Goal: Task Accomplishment & Management: Use online tool/utility

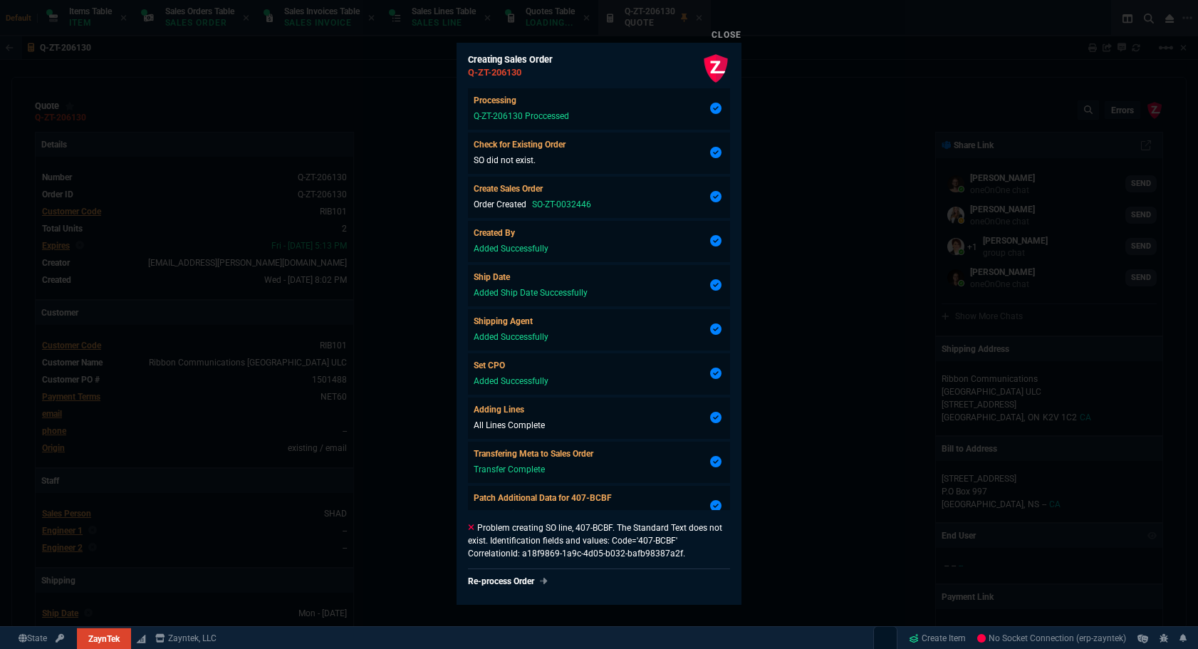
select select "12: [PERSON_NAME]"
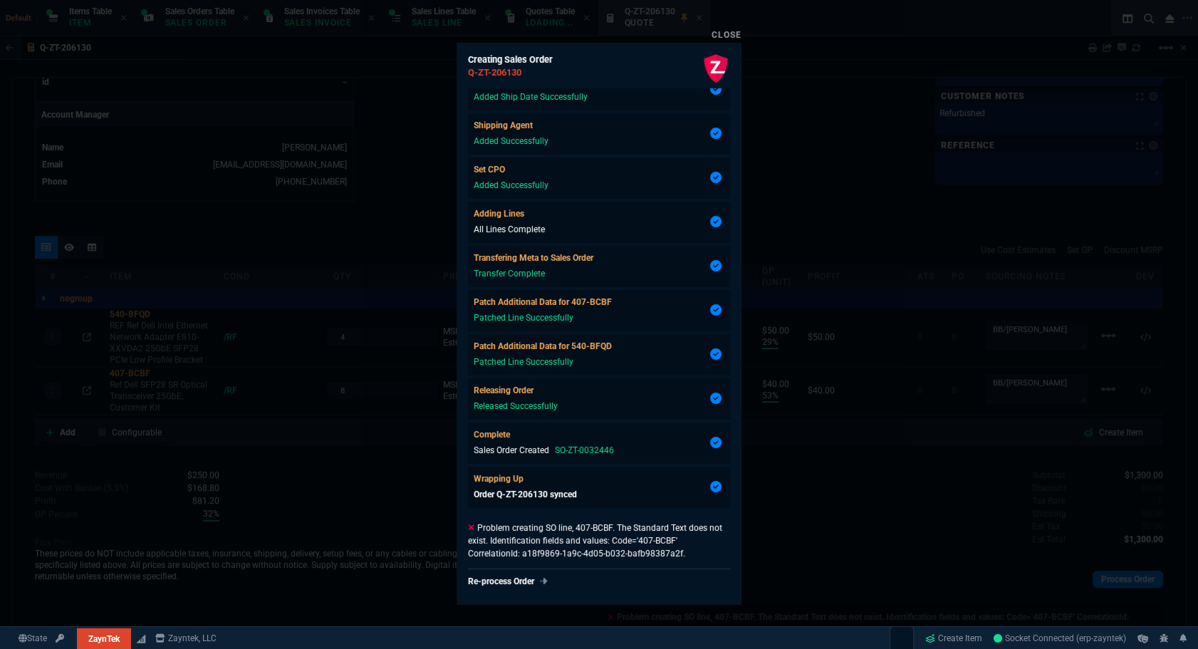
click at [787, 131] on div at bounding box center [599, 324] width 1198 height 649
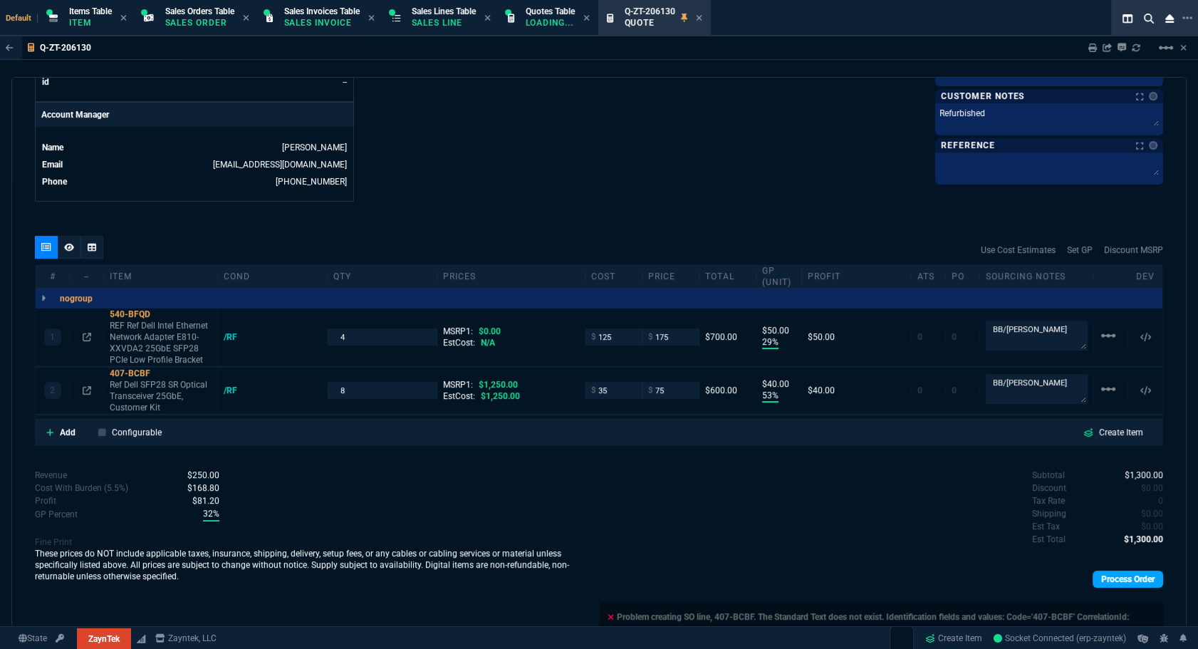
click at [1119, 576] on link "Process Order" at bounding box center [1128, 579] width 71 height 17
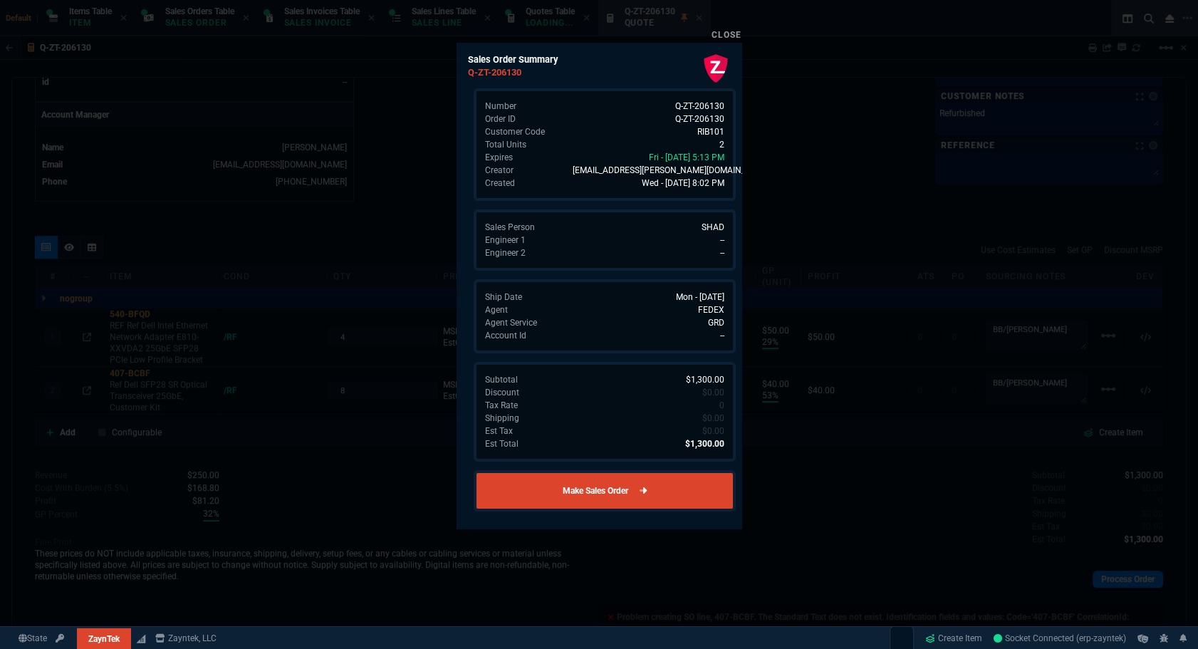
click at [678, 492] on link "Make Sales Order" at bounding box center [605, 490] width 262 height 41
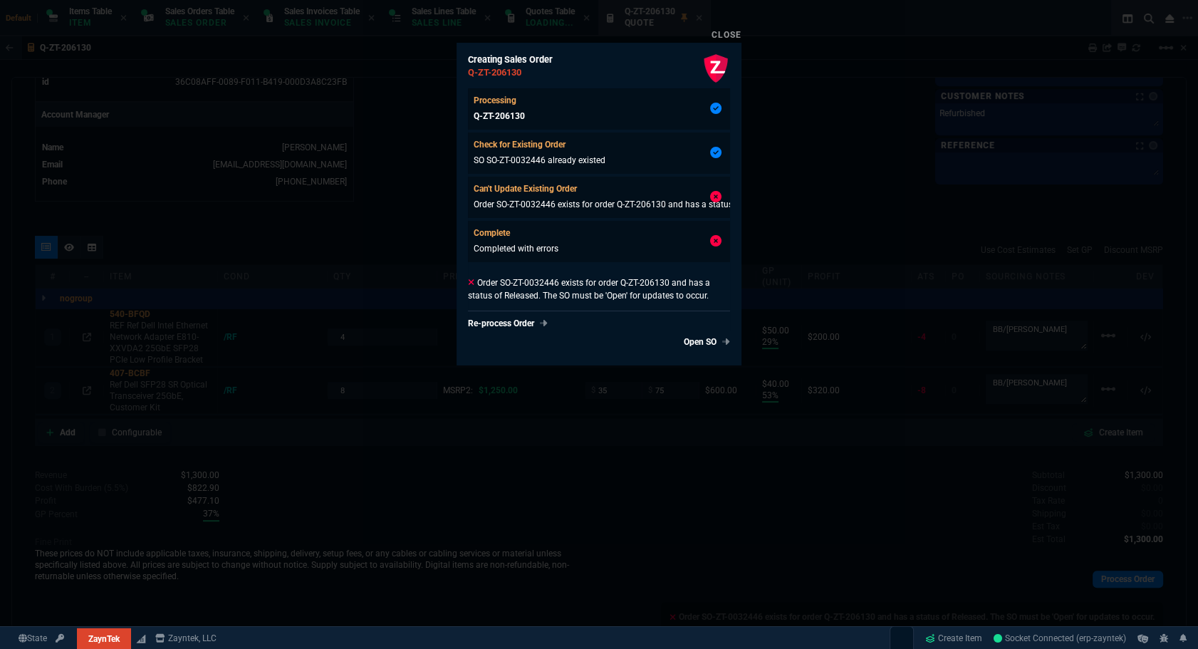
type input "29"
type input "50"
type input "53"
type input "40"
type input "94"
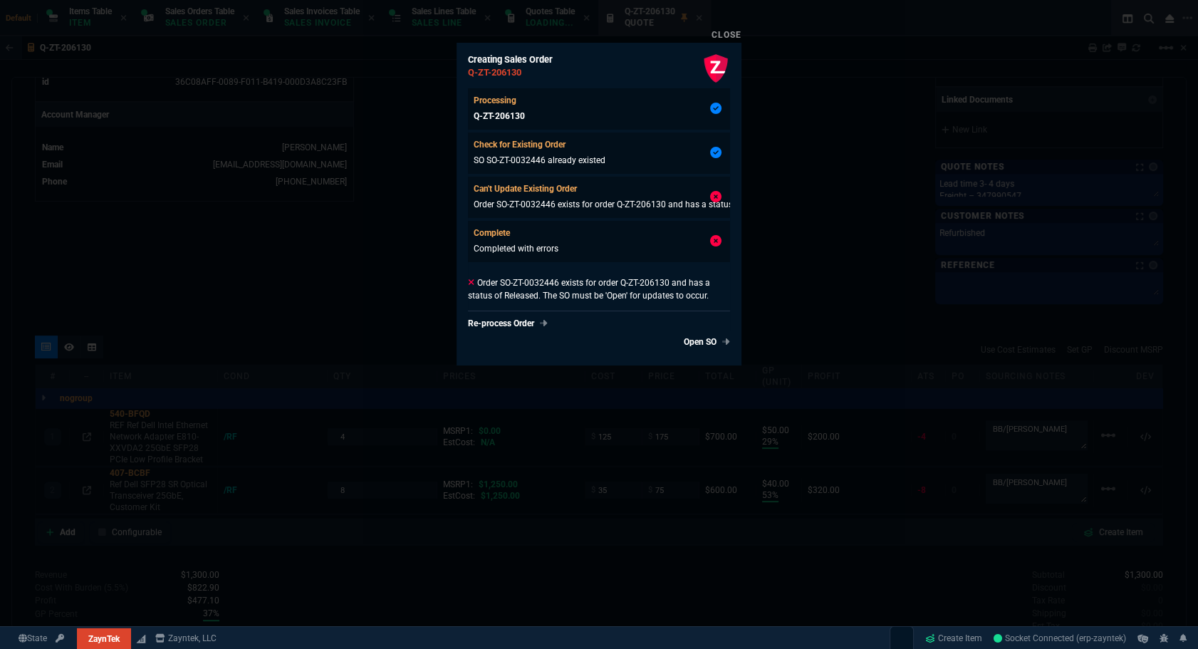
click at [844, 242] on div at bounding box center [599, 324] width 1198 height 649
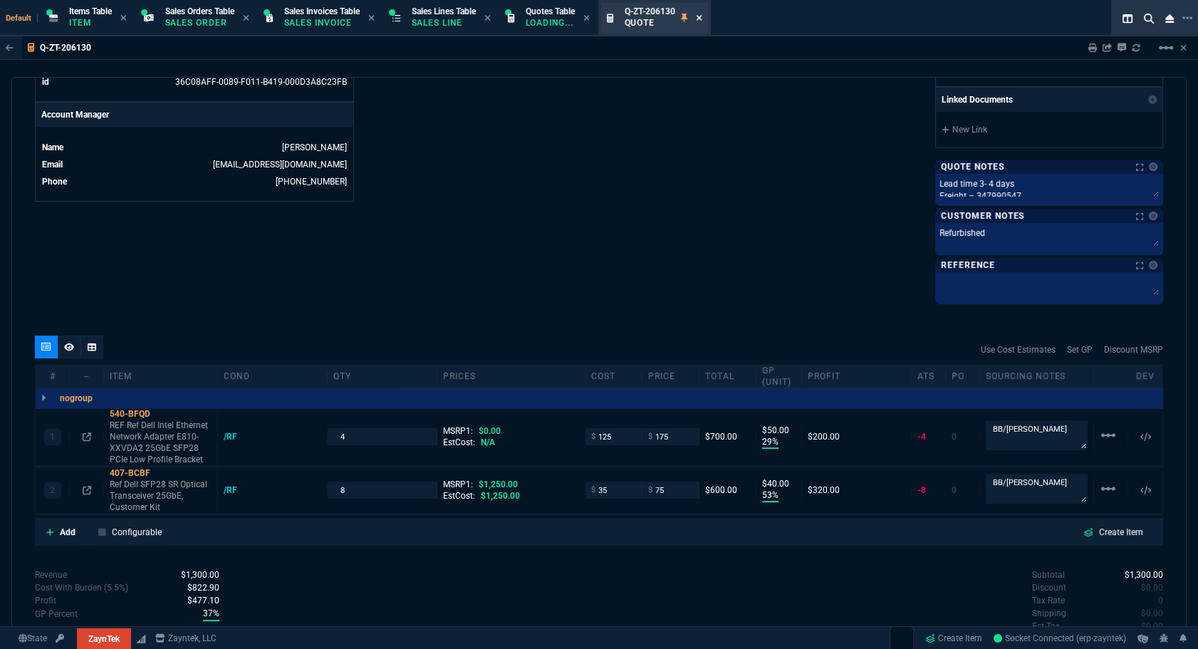
click at [702, 17] on icon at bounding box center [699, 18] width 6 height 9
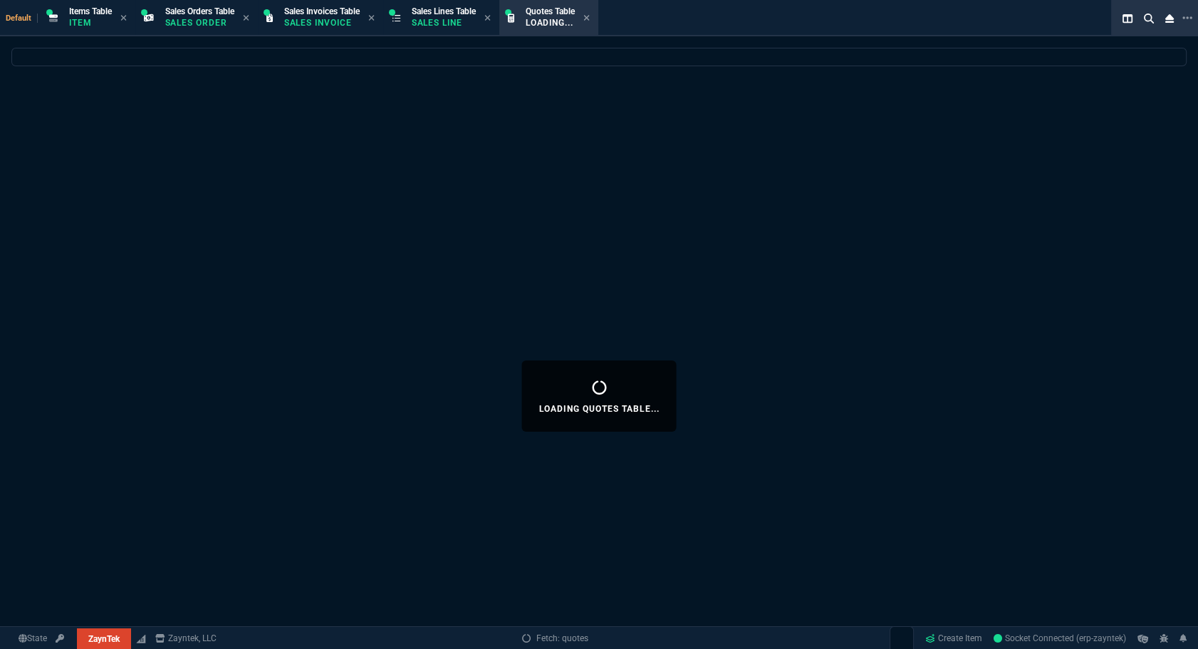
select select
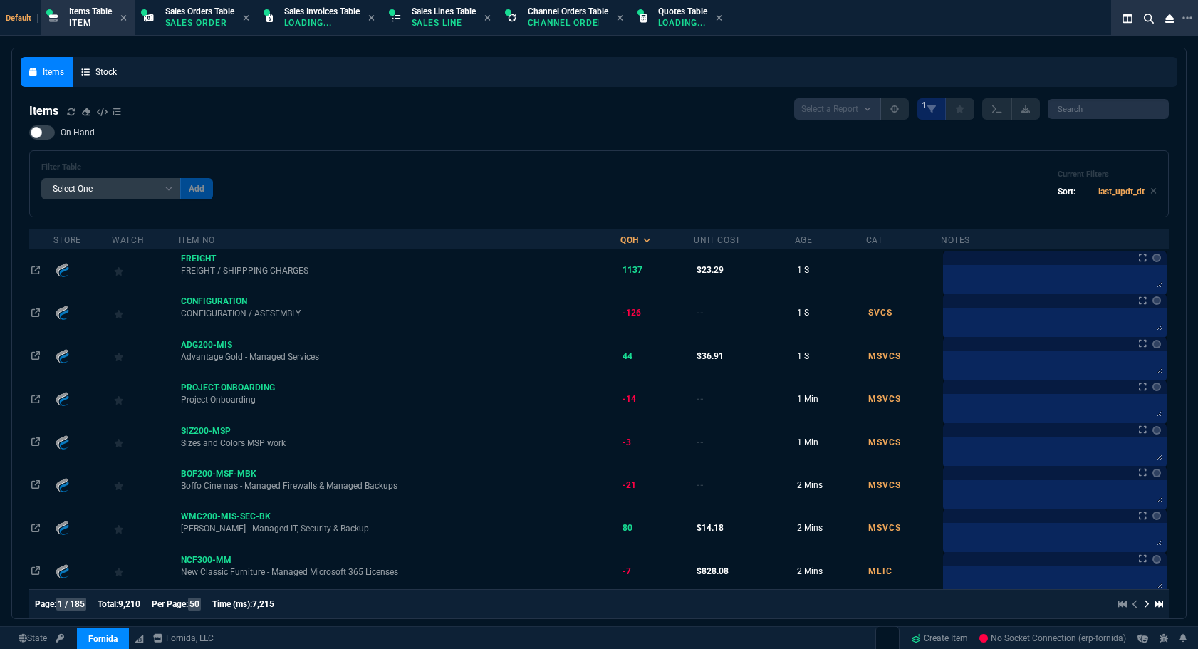
select select "12: [PERSON_NAME]"
select select
click at [192, 24] on p "Sales Order" at bounding box center [199, 22] width 69 height 11
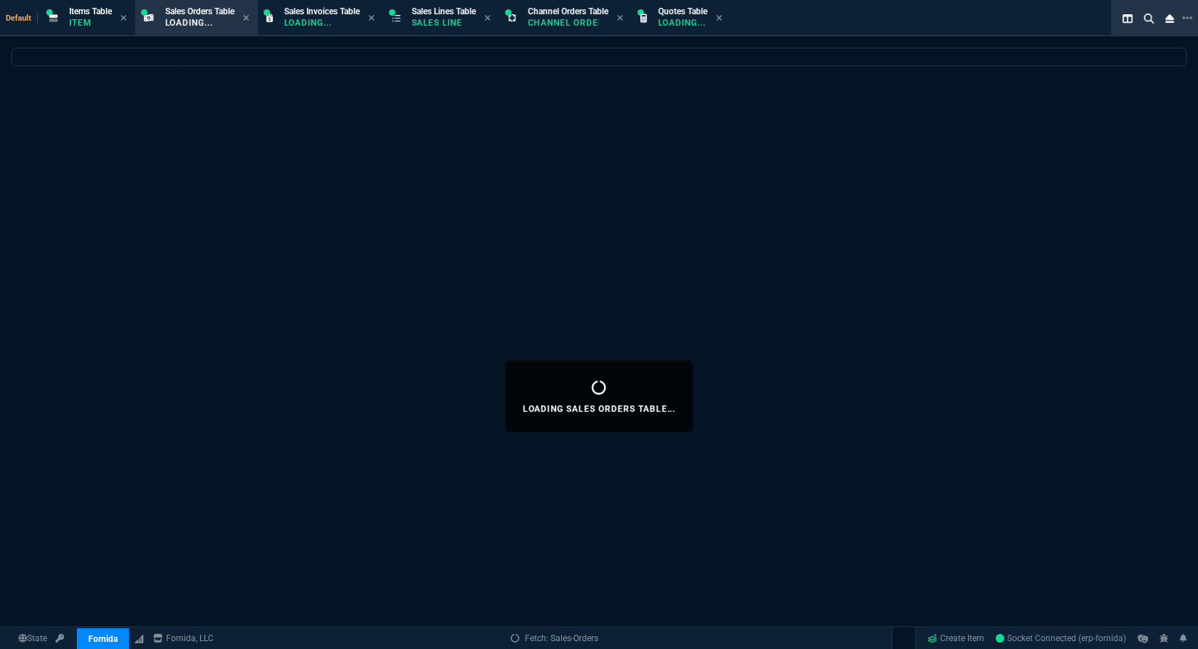
select select
